Goal: Task Accomplishment & Management: Complete application form

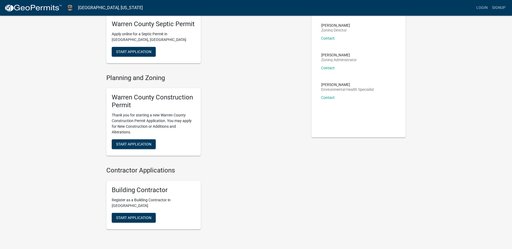
scroll to position [54, 0]
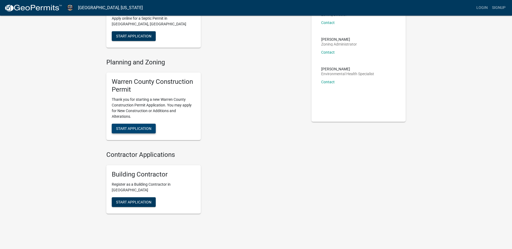
click at [135, 128] on span "Start Application" at bounding box center [133, 128] width 35 height 4
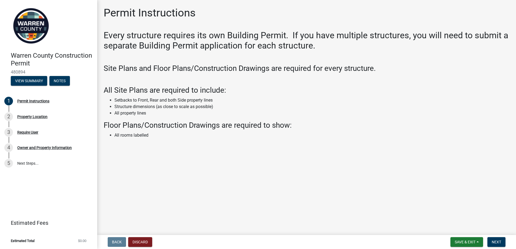
click at [117, 34] on h2 "Every structure requires its own Building Permit. If you have multiple structur…" at bounding box center [307, 40] width 406 height 21
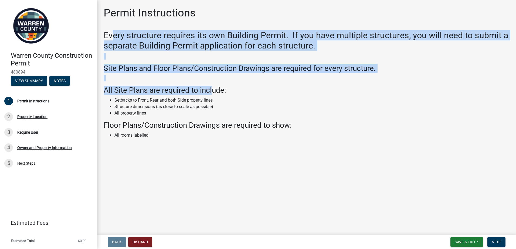
drag, startPoint x: 113, startPoint y: 36, endPoint x: 215, endPoint y: 95, distance: 118.4
click at [215, 95] on div "Every structure requires its own Building Permit. If you have multiple structur…" at bounding box center [307, 89] width 406 height 119
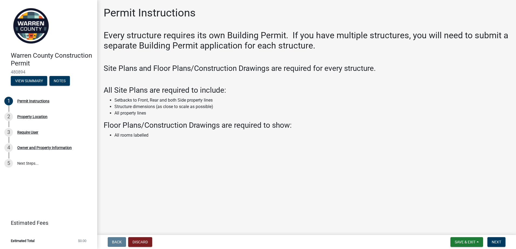
drag, startPoint x: 215, startPoint y: 95, endPoint x: 197, endPoint y: 117, distance: 28.0
click at [199, 116] on li "All property lines" at bounding box center [311, 113] width 395 height 6
click at [500, 245] on button "Next" at bounding box center [496, 242] width 18 height 10
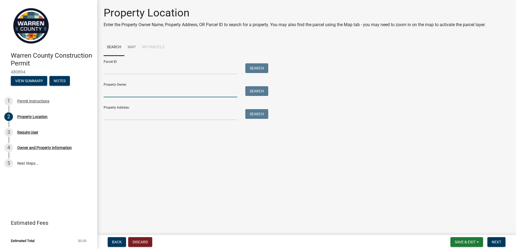
click at [125, 94] on input "Property Owner:" at bounding box center [171, 91] width 134 height 11
type input "[PERSON_NAME]"
click at [262, 91] on button "Search" at bounding box center [256, 91] width 23 height 10
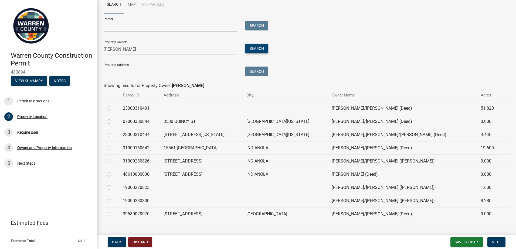
scroll to position [51, 0]
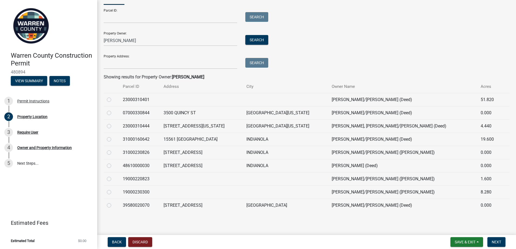
click at [113, 189] on label at bounding box center [113, 189] width 0 height 0
click at [113, 193] on input "radio" at bounding box center [115, 191] width 4 height 4
radio input "true"
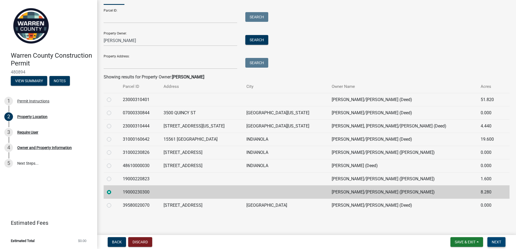
click at [500, 242] on span "Next" at bounding box center [496, 242] width 9 height 4
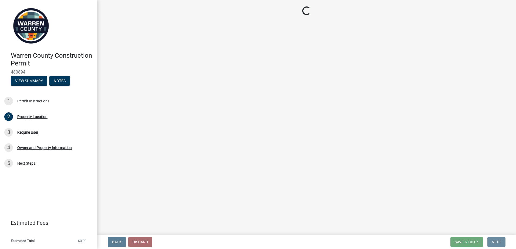
scroll to position [0, 0]
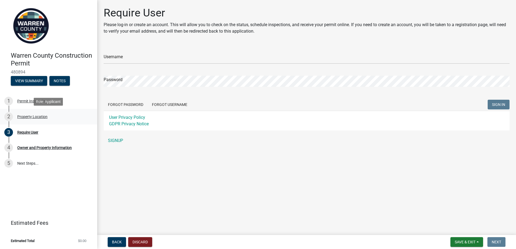
click at [29, 118] on div "Property Location" at bounding box center [32, 117] width 30 height 4
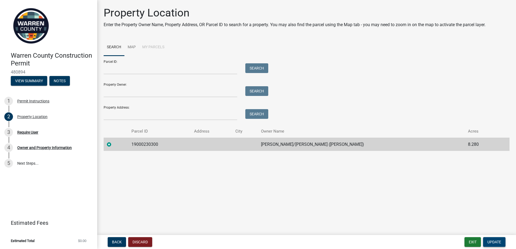
click at [501, 244] on button "Update" at bounding box center [494, 242] width 22 height 10
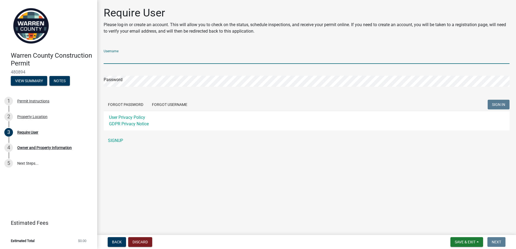
click at [132, 59] on input "Username" at bounding box center [307, 58] width 406 height 11
type input "AStreeter"
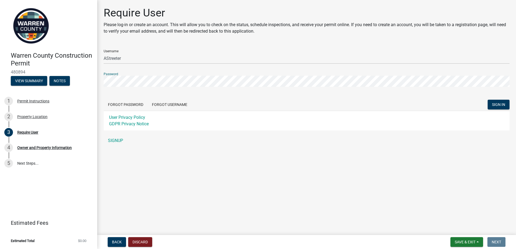
click at [488, 100] on button "SIGN IN" at bounding box center [499, 105] width 22 height 10
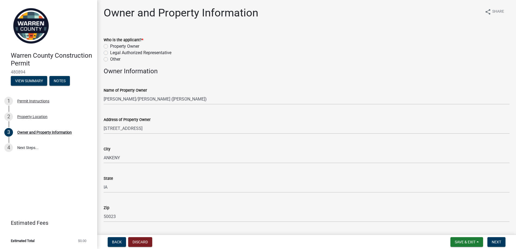
click at [125, 50] on label "Legal Authorized Representative" at bounding box center [140, 53] width 61 height 6
click at [114, 50] on input "Legal Authorized Representative" at bounding box center [112, 52] width 4 height 4
radio input "true"
click at [127, 46] on label "Property Owner" at bounding box center [124, 46] width 29 height 6
click at [114, 46] on input "Property Owner" at bounding box center [112, 45] width 4 height 4
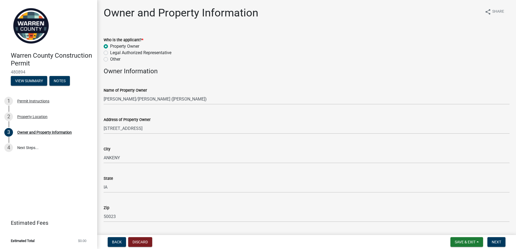
radio input "true"
click at [144, 87] on div "Name of Property Owner" at bounding box center [307, 90] width 406 height 6
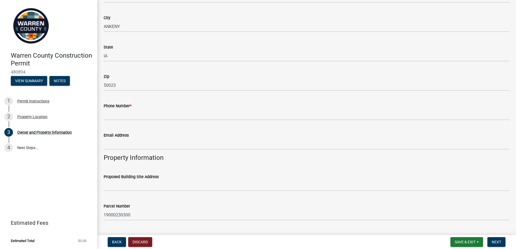
scroll to position [135, 0]
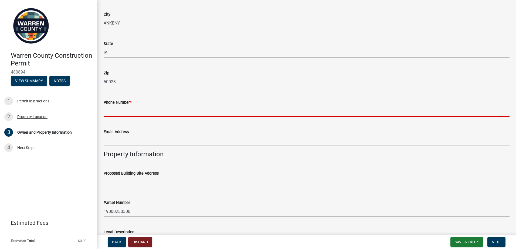
click at [162, 114] on input "Phone Number *" at bounding box center [307, 111] width 406 height 11
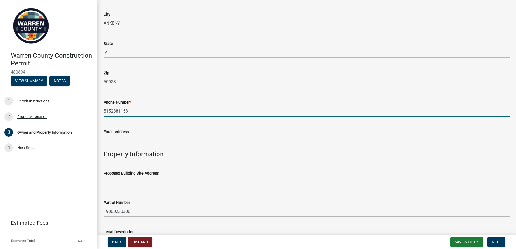
type input "5152381158"
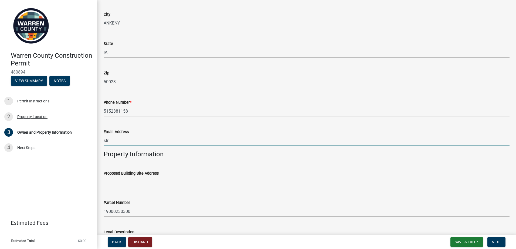
type input "[PERSON_NAME][EMAIL_ADDRESS][PERSON_NAME][DOMAIN_NAME]"
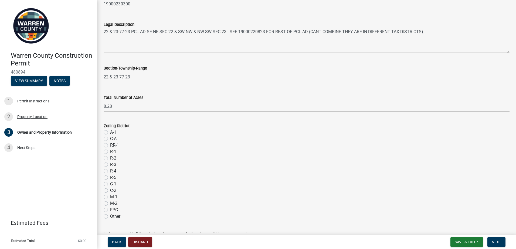
scroll to position [351, 0]
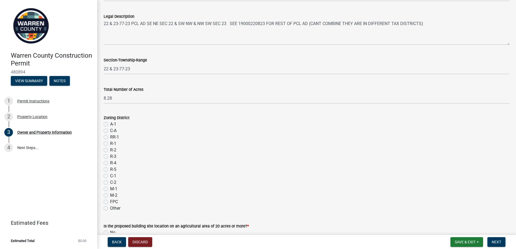
click at [113, 123] on label "A-1" at bounding box center [113, 124] width 6 height 6
click at [113, 123] on input "A-1" at bounding box center [112, 123] width 4 height 4
radio input "true"
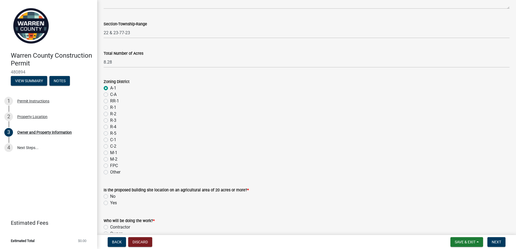
scroll to position [405, 0]
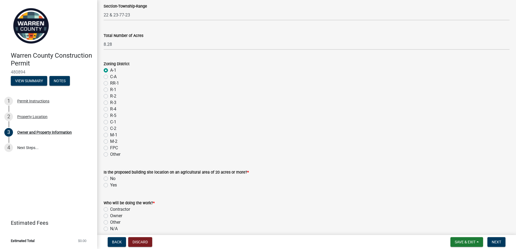
click at [111, 178] on label "No" at bounding box center [112, 179] width 5 height 6
click at [111, 178] on input "No" at bounding box center [112, 178] width 4 height 4
radio input "true"
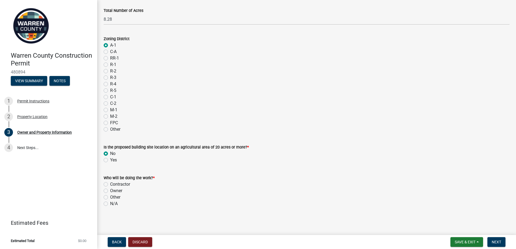
click at [120, 185] on label "Contractor" at bounding box center [120, 184] width 20 height 6
click at [114, 185] on input "Contractor" at bounding box center [112, 183] width 4 height 4
radio input "true"
click at [499, 244] on span "Next" at bounding box center [496, 242] width 9 height 4
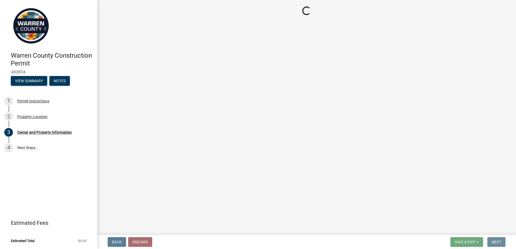
scroll to position [0, 0]
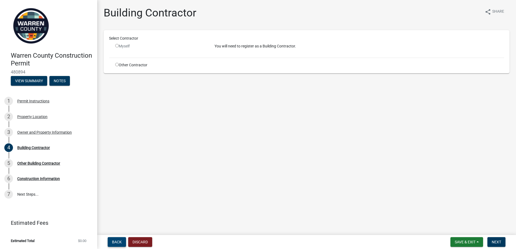
click at [115, 245] on button "Back" at bounding box center [117, 242] width 18 height 10
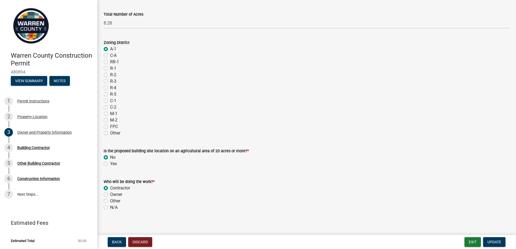
scroll to position [430, 0]
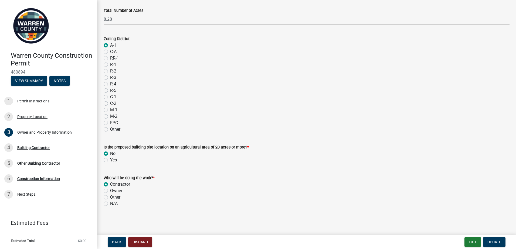
click at [128, 185] on label "Contractor" at bounding box center [120, 184] width 20 height 6
click at [114, 185] on input "Contractor" at bounding box center [112, 183] width 4 height 4
click at [492, 244] on span "Update" at bounding box center [494, 242] width 14 height 4
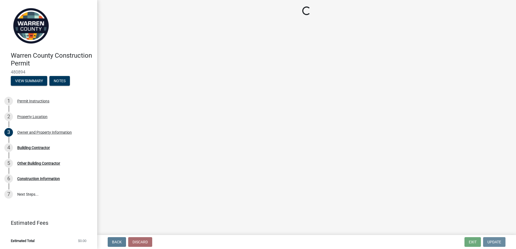
scroll to position [0, 0]
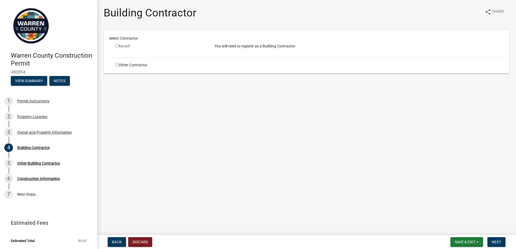
click at [117, 66] on div "Other Contractor" at bounding box center [160, 65] width 99 height 6
click at [117, 65] on input "radio" at bounding box center [117, 65] width 4 height 4
radio input "true"
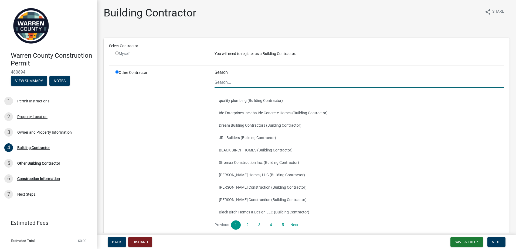
click at [263, 81] on input "Search" at bounding box center [360, 82] width 290 height 11
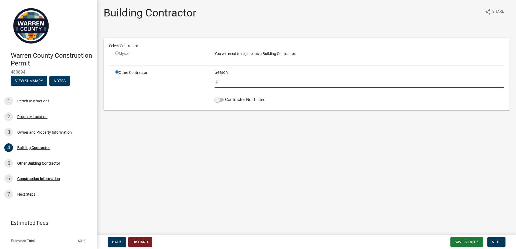
type input "I"
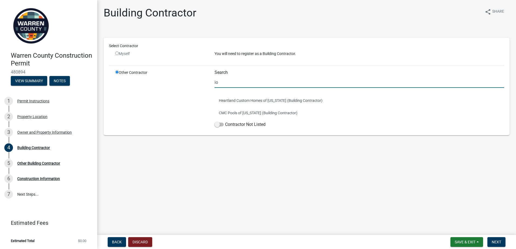
type input "i"
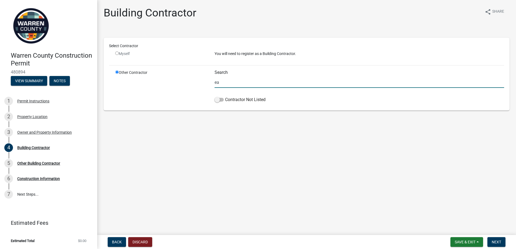
type input "e"
type input "d"
type input "i"
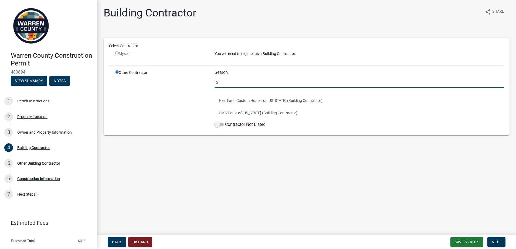
type input "I"
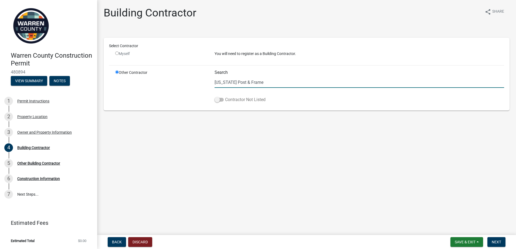
type input "[US_STATE] Post & Frame"
click at [217, 99] on span at bounding box center [219, 100] width 9 height 4
click at [225, 97] on input "Contractor Not Listed" at bounding box center [225, 97] width 0 height 0
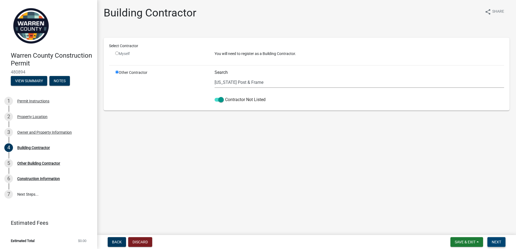
click at [499, 244] on span "Next" at bounding box center [496, 242] width 9 height 4
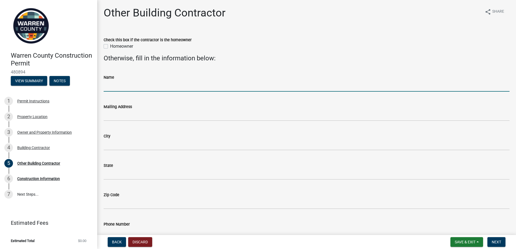
click at [124, 87] on input "Name" at bounding box center [307, 86] width 406 height 11
